Goal: Task Accomplishment & Management: Manage account settings

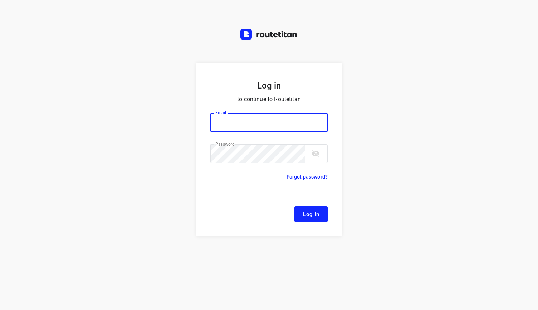
type input "[EMAIL_ADDRESS][DOMAIN_NAME]"
click at [319, 214] on button "Log In" at bounding box center [310, 215] width 33 height 16
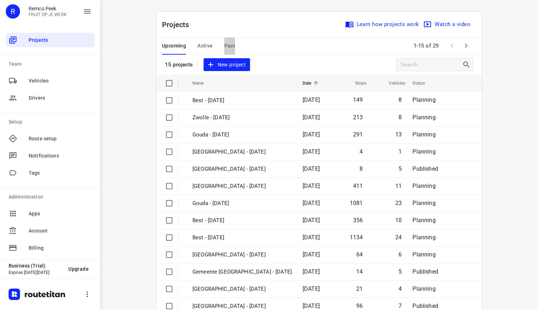
click at [230, 46] on span "Past" at bounding box center [229, 45] width 11 height 9
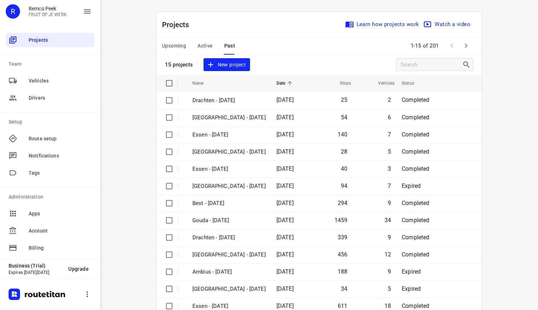
click at [465, 47] on icon "button" at bounding box center [466, 45] width 9 height 9
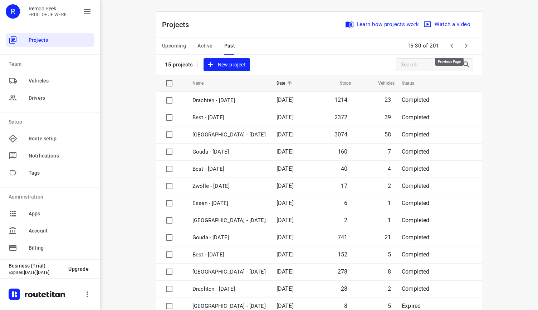
click at [453, 45] on icon "button" at bounding box center [451, 45] width 9 height 9
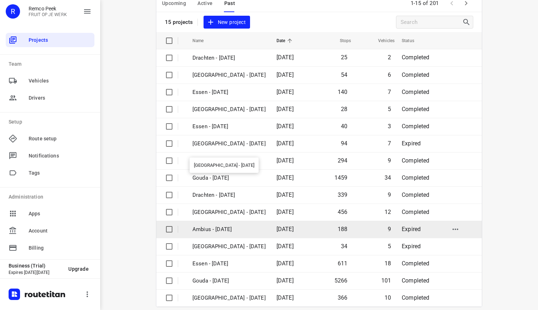
scroll to position [51, 0]
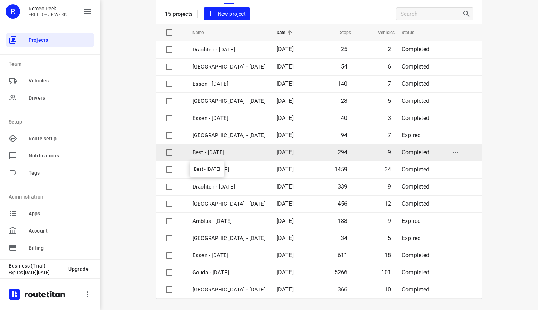
click at [216, 153] on p "Best - [DATE]" at bounding box center [228, 153] width 73 height 8
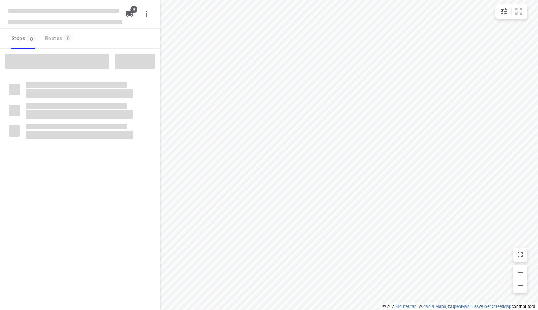
checkbox input "true"
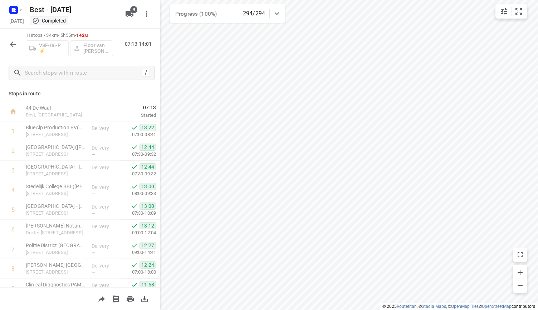
click at [8, 45] on button "button" at bounding box center [13, 44] width 14 height 14
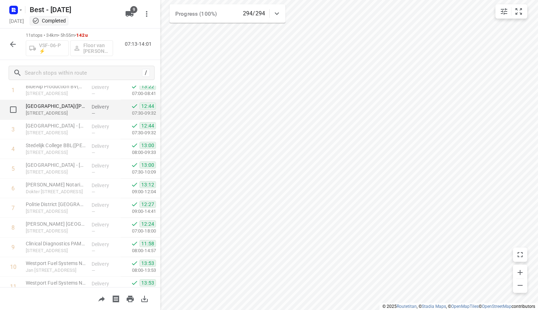
scroll to position [70, 0]
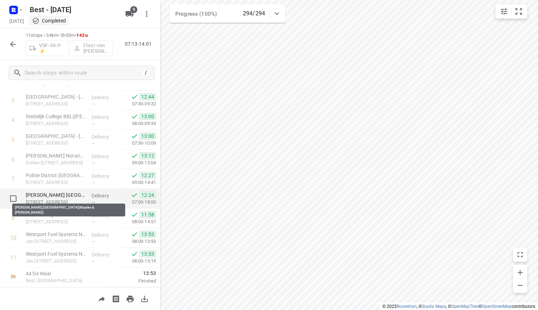
click at [78, 195] on p "[PERSON_NAME] [GEOGRAPHIC_DATA](Maaike & [PERSON_NAME])" at bounding box center [56, 195] width 60 height 7
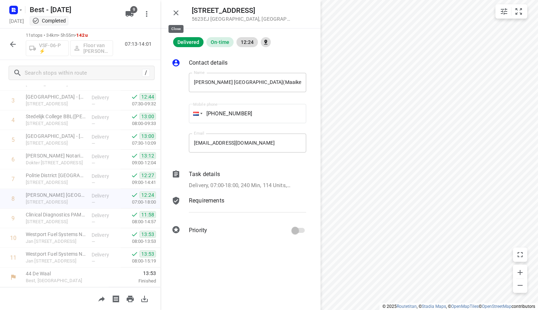
click at [177, 12] on icon "button" at bounding box center [175, 12] width 5 height 5
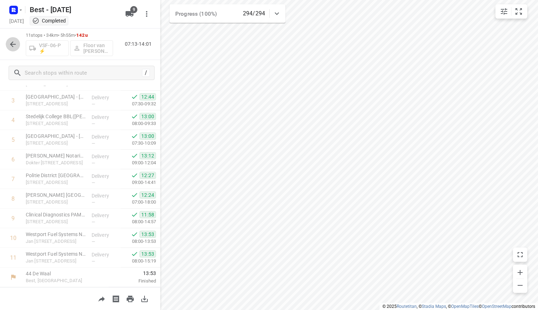
click at [14, 44] on icon "button" at bounding box center [13, 44] width 6 height 6
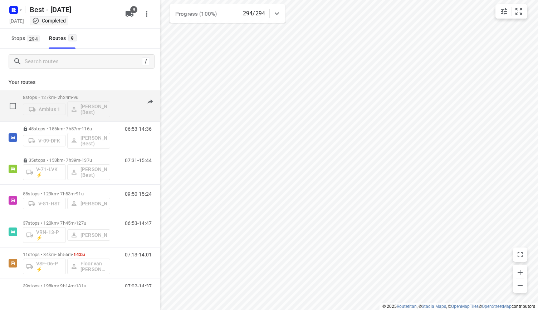
click at [78, 98] on span "9u" at bounding box center [75, 97] width 5 height 5
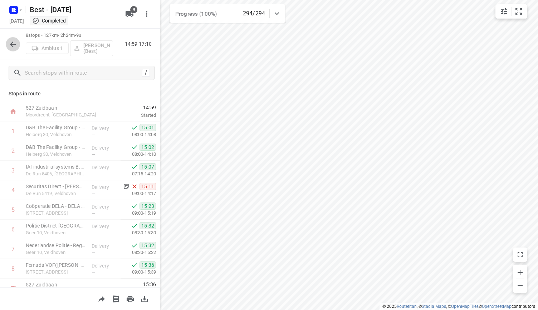
click at [11, 45] on icon "button" at bounding box center [13, 44] width 6 height 6
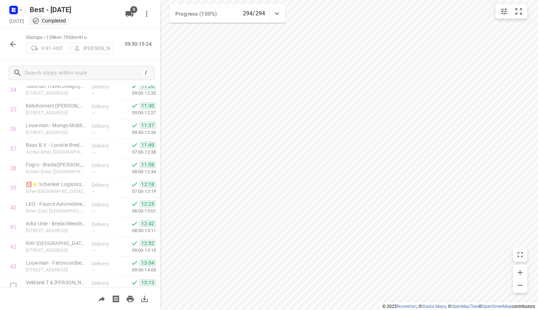
scroll to position [936, 0]
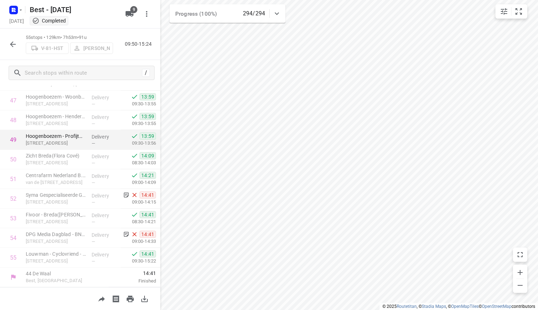
click at [154, 136] on div "i © 2025 Routetitan , © Stadia Maps , © OpenMapTiles © OpenStreetMap contributo…" at bounding box center [269, 155] width 538 height 310
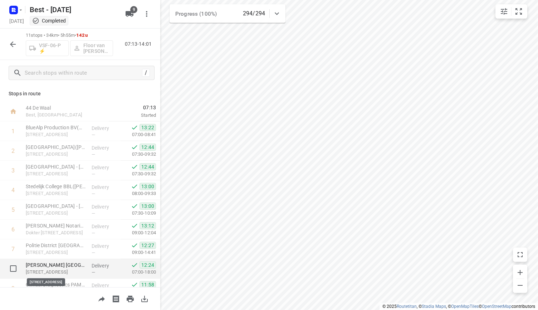
scroll to position [36, 0]
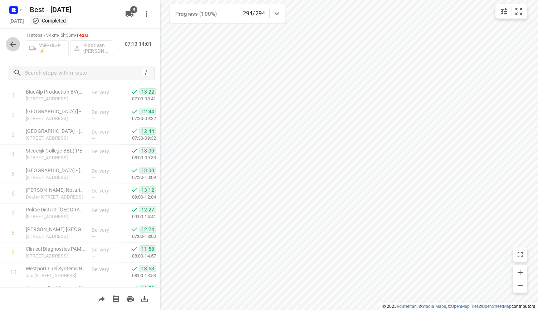
click at [9, 42] on icon "button" at bounding box center [13, 44] width 9 height 9
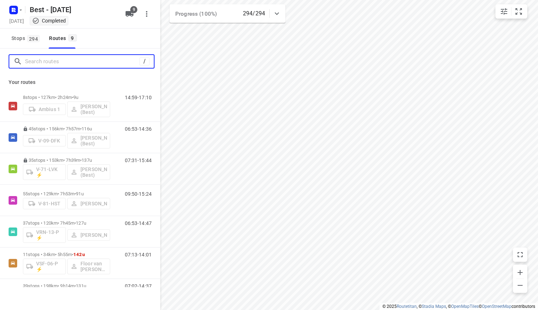
click at [56, 67] on input "Search routes" at bounding box center [82, 61] width 114 height 11
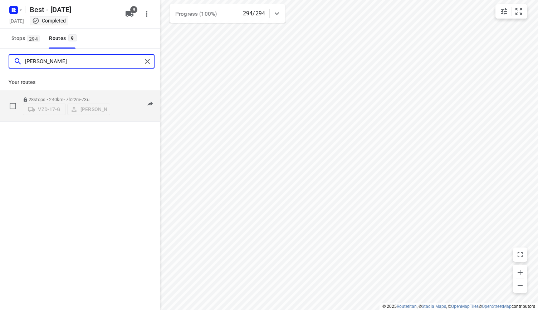
type input "[PERSON_NAME]"
click at [69, 93] on div "28 stops • 240km • 7h22m • 73u VZD-17-G [PERSON_NAME]" at bounding box center [66, 105] width 87 height 25
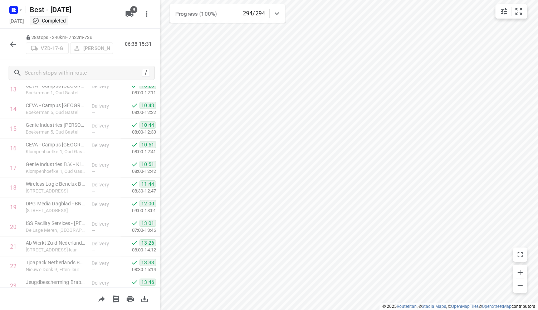
scroll to position [404, 0]
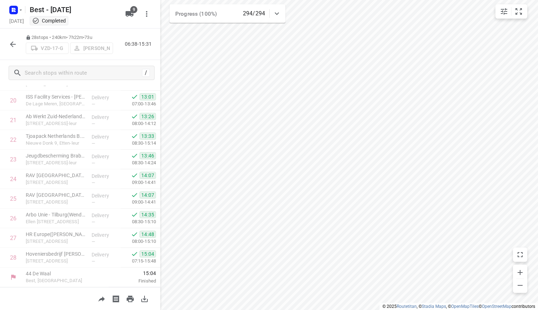
click at [19, 39] on div at bounding box center [13, 44] width 14 height 14
click at [15, 46] on icon "button" at bounding box center [13, 44] width 9 height 9
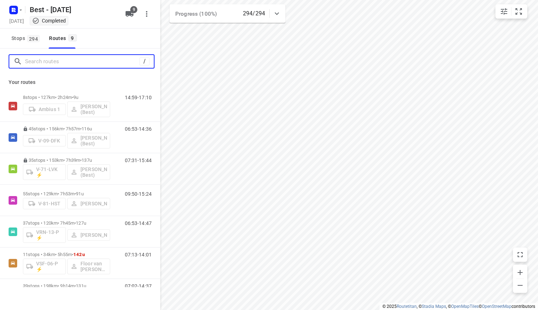
click at [74, 66] on input "Search routes" at bounding box center [82, 61] width 114 height 11
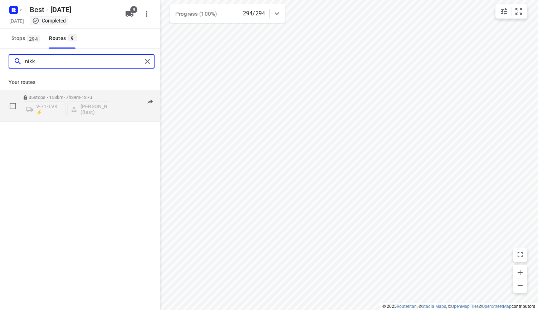
type input "nikk"
click at [83, 96] on p "35 stops • 153km • 7h39m • 137u" at bounding box center [66, 97] width 87 height 5
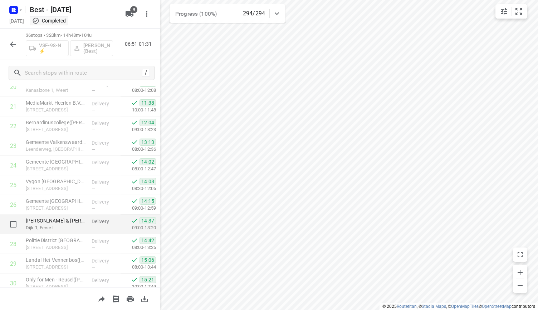
scroll to position [383, 0]
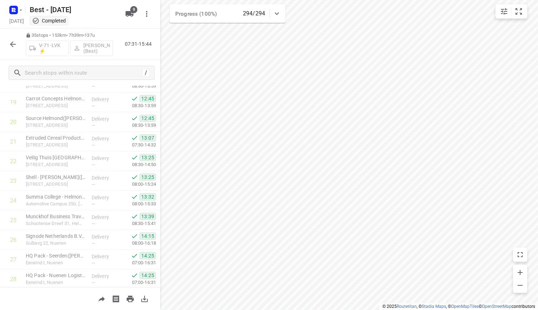
click at [19, 3] on div at bounding box center [14, 10] width 17 height 14
click at [16, 8] on rect "button" at bounding box center [13, 10] width 9 height 9
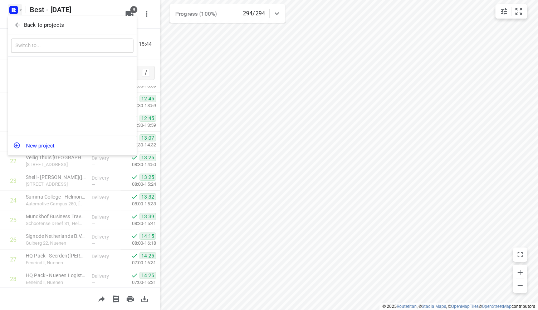
click at [38, 16] on div "Back to projects" at bounding box center [72, 25] width 129 height 19
click at [46, 24] on p "Back to projects" at bounding box center [44, 25] width 40 height 8
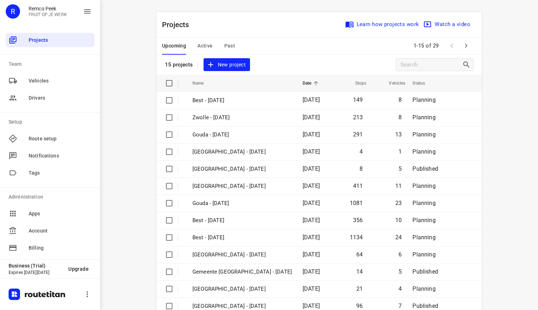
click at [197, 43] on span "Active" at bounding box center [204, 45] width 15 height 9
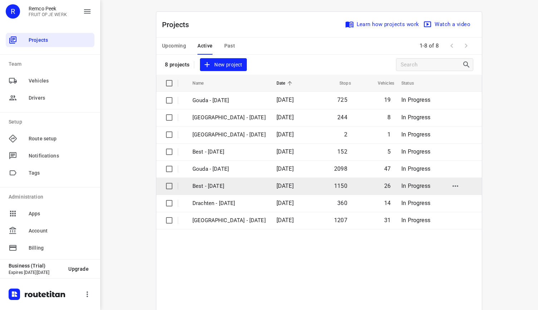
click at [232, 183] on p "Best - [DATE]" at bounding box center [228, 186] width 73 height 8
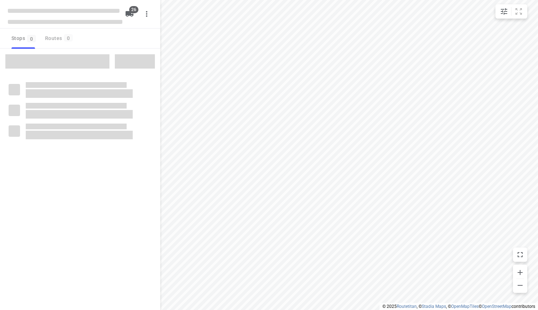
checkbox input "true"
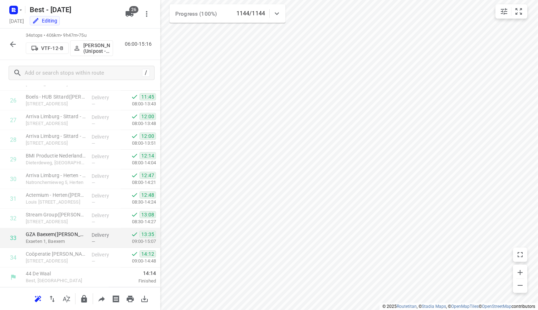
scroll to position [543, 0]
click at [18, 11] on icon "button" at bounding box center [21, 10] width 6 height 6
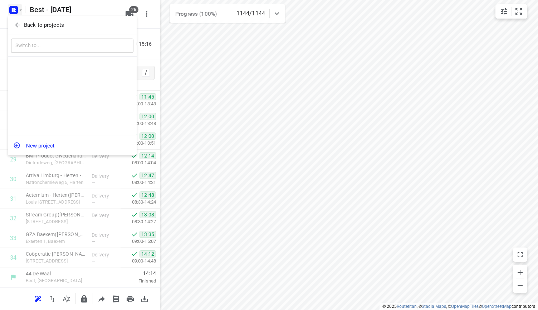
click at [42, 14] on div at bounding box center [269, 155] width 538 height 310
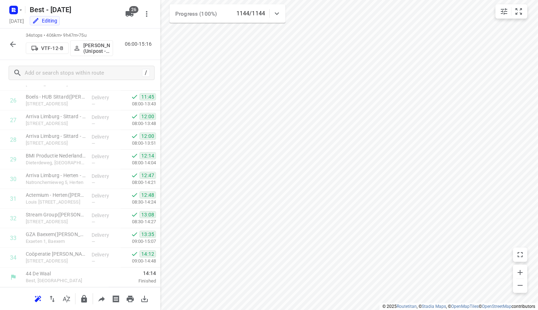
scroll to position [0, 0]
click at [46, 20] on p "Back to projects" at bounding box center [35, 21] width 30 height 5
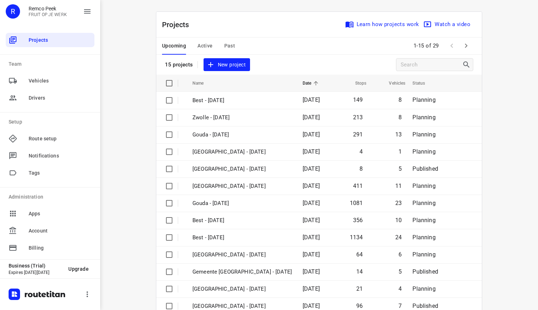
click at [224, 44] on span "Past" at bounding box center [229, 45] width 11 height 9
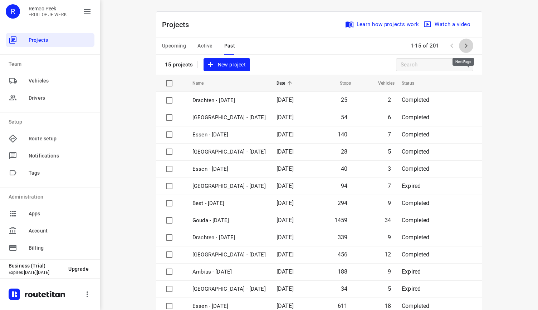
click at [462, 41] on icon "button" at bounding box center [466, 45] width 9 height 9
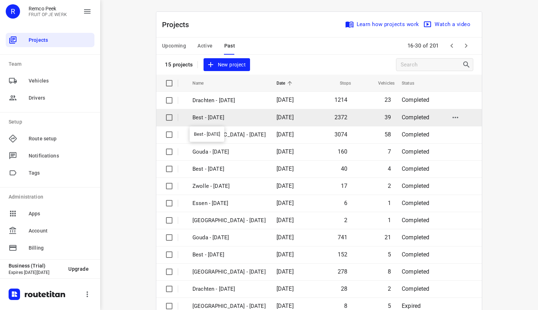
click at [215, 118] on p "Best - [DATE]" at bounding box center [228, 118] width 73 height 8
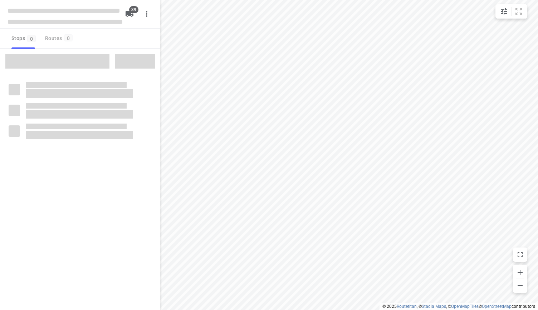
checkbox input "true"
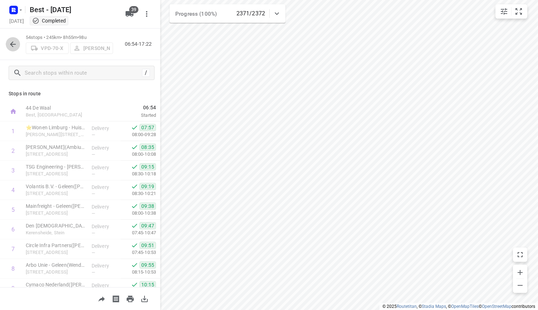
click at [11, 40] on icon "button" at bounding box center [13, 44] width 9 height 9
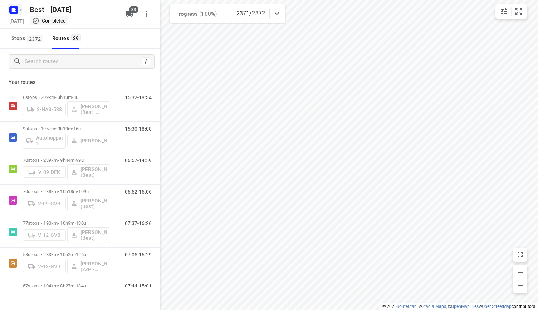
click at [14, 8] on icon "button" at bounding box center [15, 9] width 2 height 2
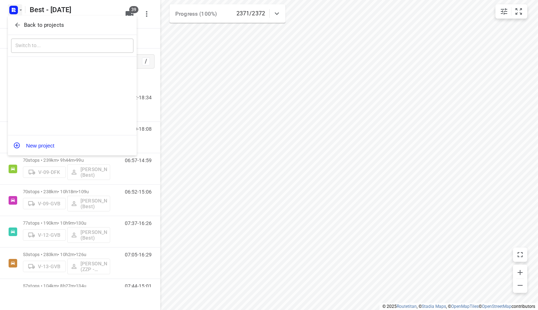
click at [43, 23] on p "Back to projects" at bounding box center [44, 25] width 40 height 8
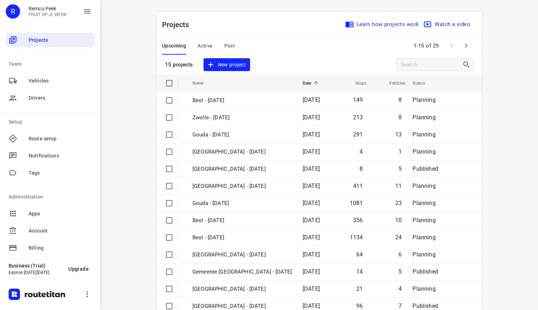
click at [232, 43] on div "Upcoming Active Past" at bounding box center [204, 46] width 84 height 17
click at [231, 47] on span "Past" at bounding box center [229, 45] width 11 height 9
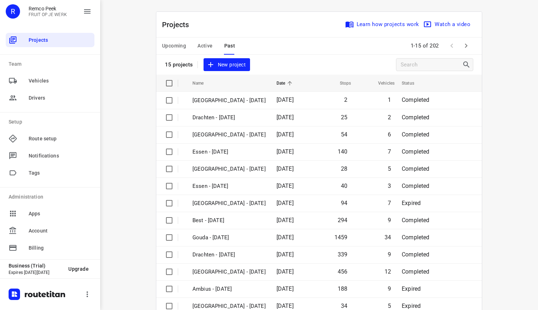
click at [173, 48] on span "Upcoming" at bounding box center [174, 45] width 24 height 9
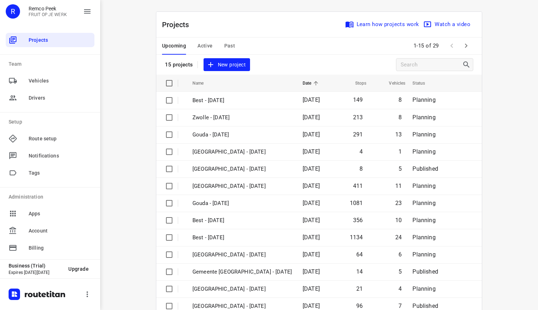
click at [205, 47] on span "Active" at bounding box center [204, 45] width 15 height 9
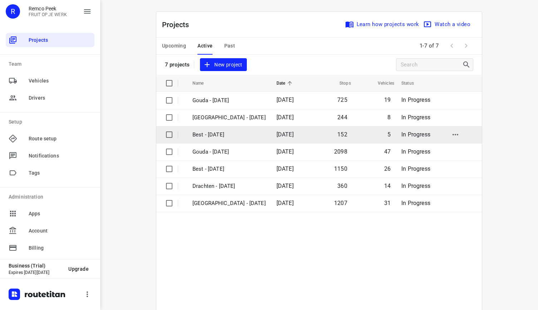
click at [231, 139] on td "Best - [DATE]" at bounding box center [227, 134] width 85 height 17
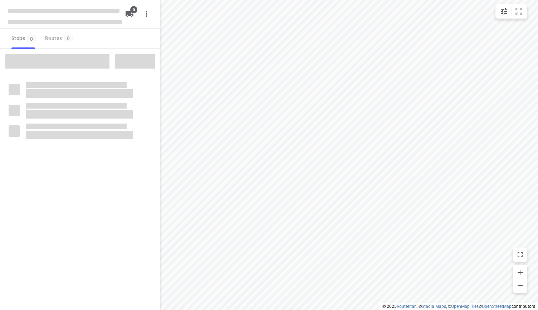
checkbox input "true"
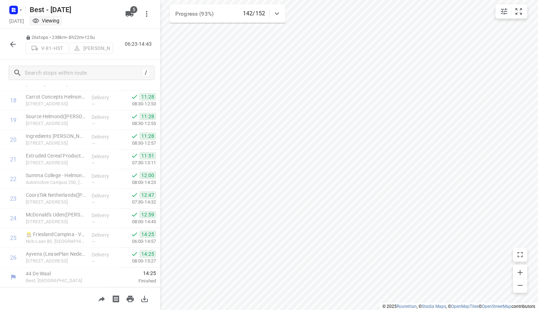
scroll to position [365, 0]
click at [16, 45] on icon "button" at bounding box center [13, 44] width 9 height 9
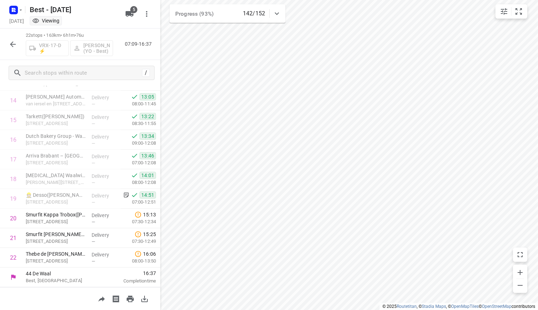
scroll to position [286, 0]
